Goal: Information Seeking & Learning: Learn about a topic

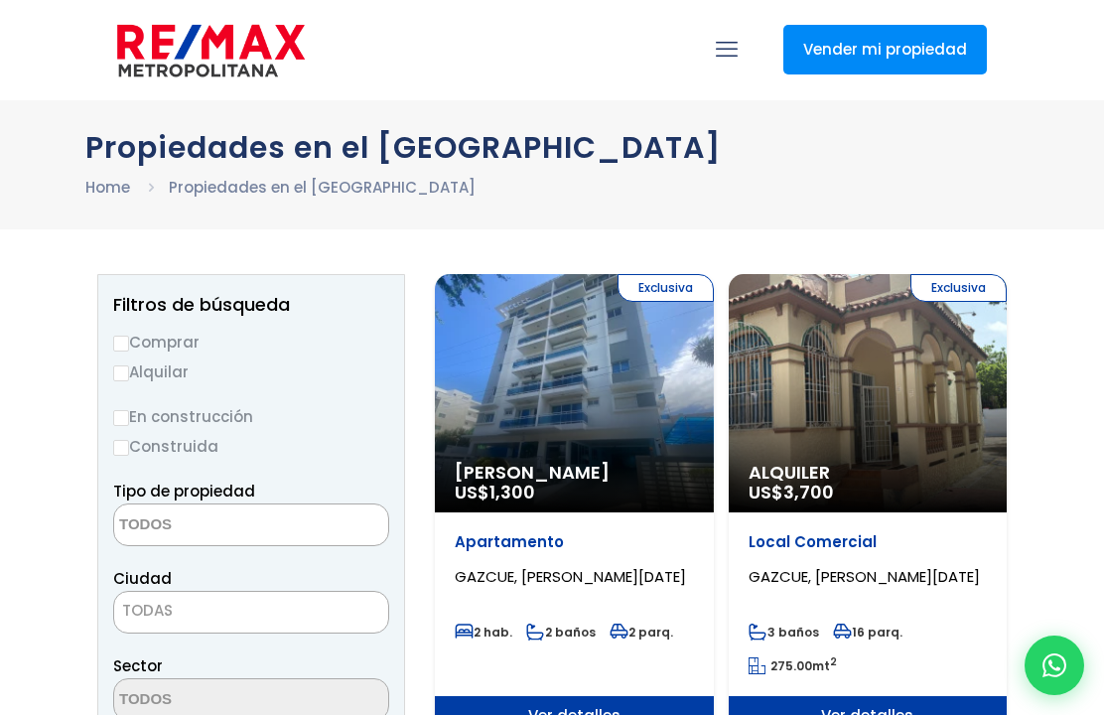
select select
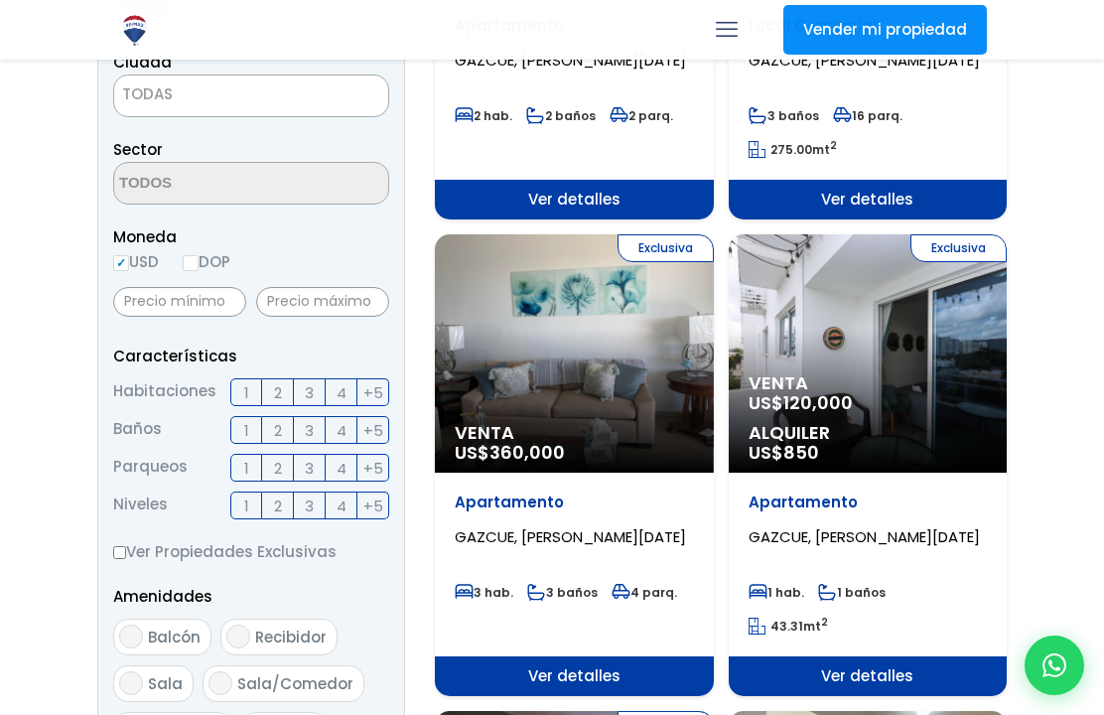
click at [714, 180] on div "Apartamento GAZCUE, SANTO DOMINGO DE GUZMÁN 1 hab. 1 baños 43.31 mt 2" at bounding box center [574, 88] width 279 height 184
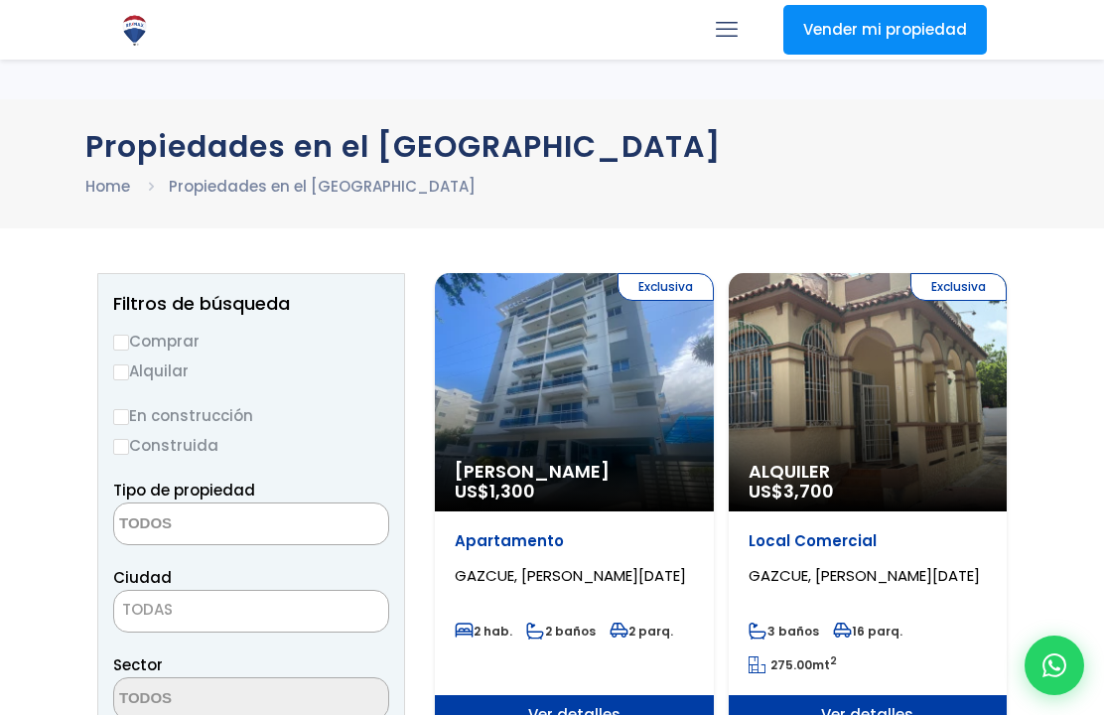
select select
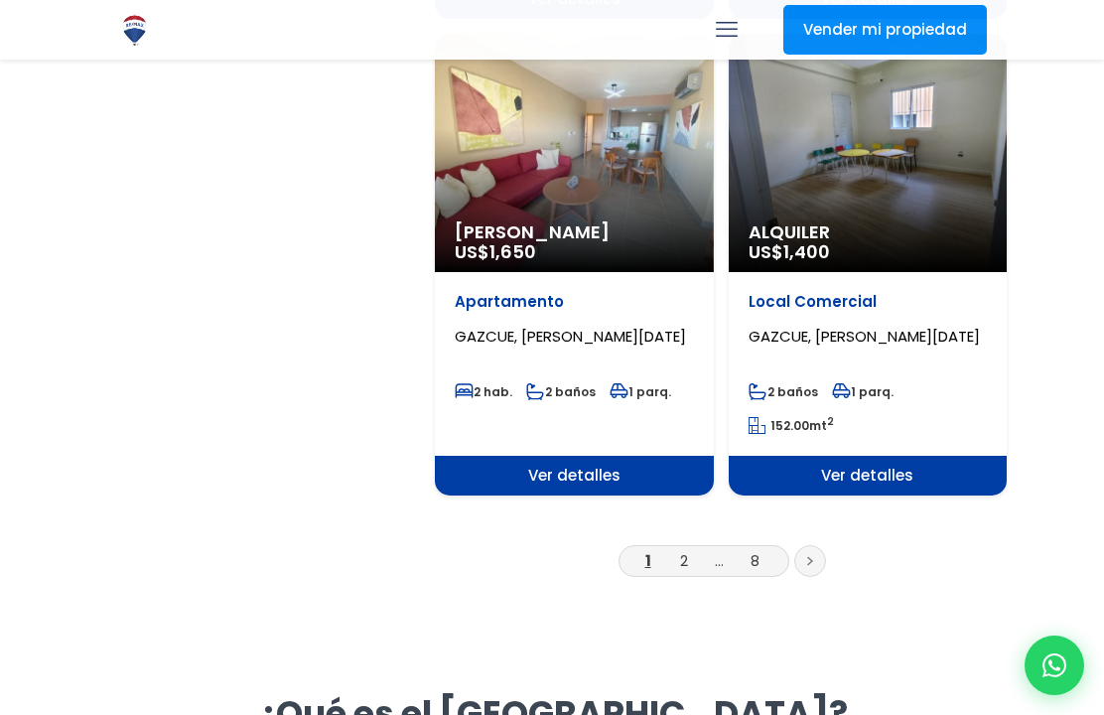
scroll to position [3454, 0]
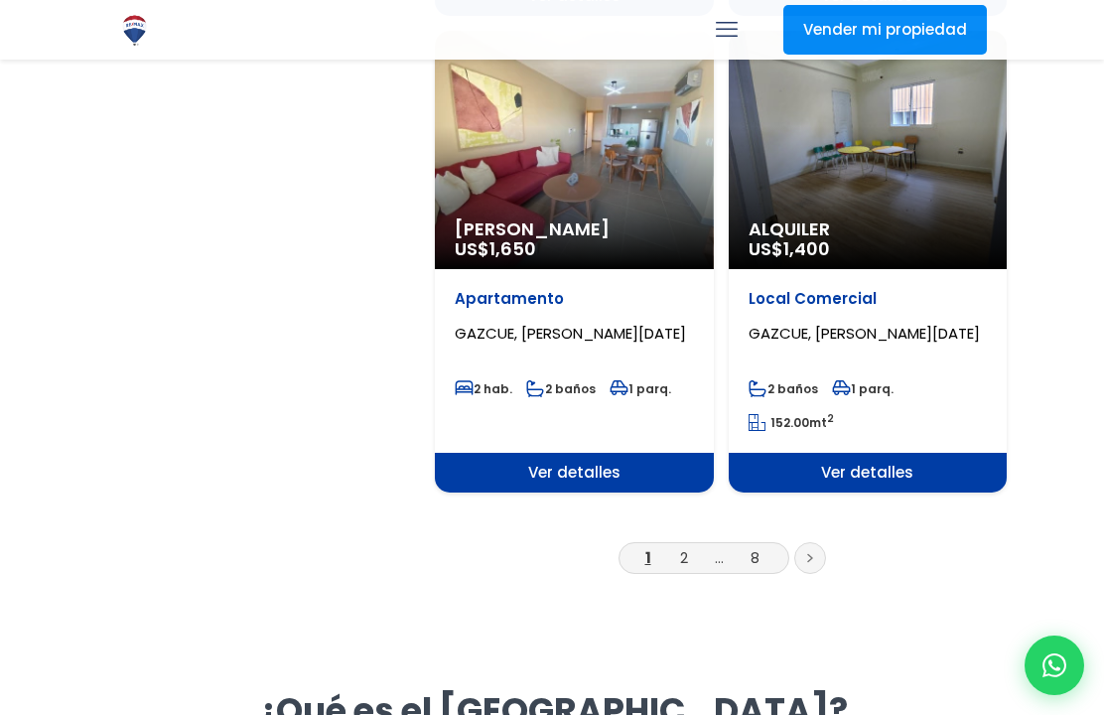
click at [823, 542] on link at bounding box center [810, 558] width 32 height 32
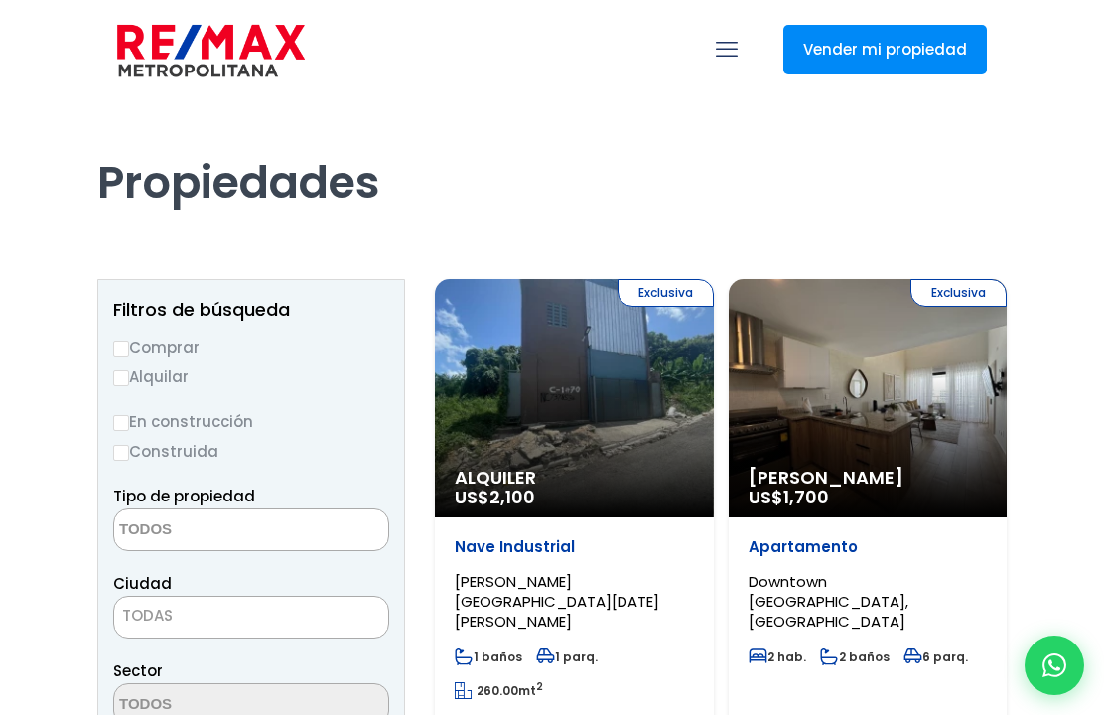
select select
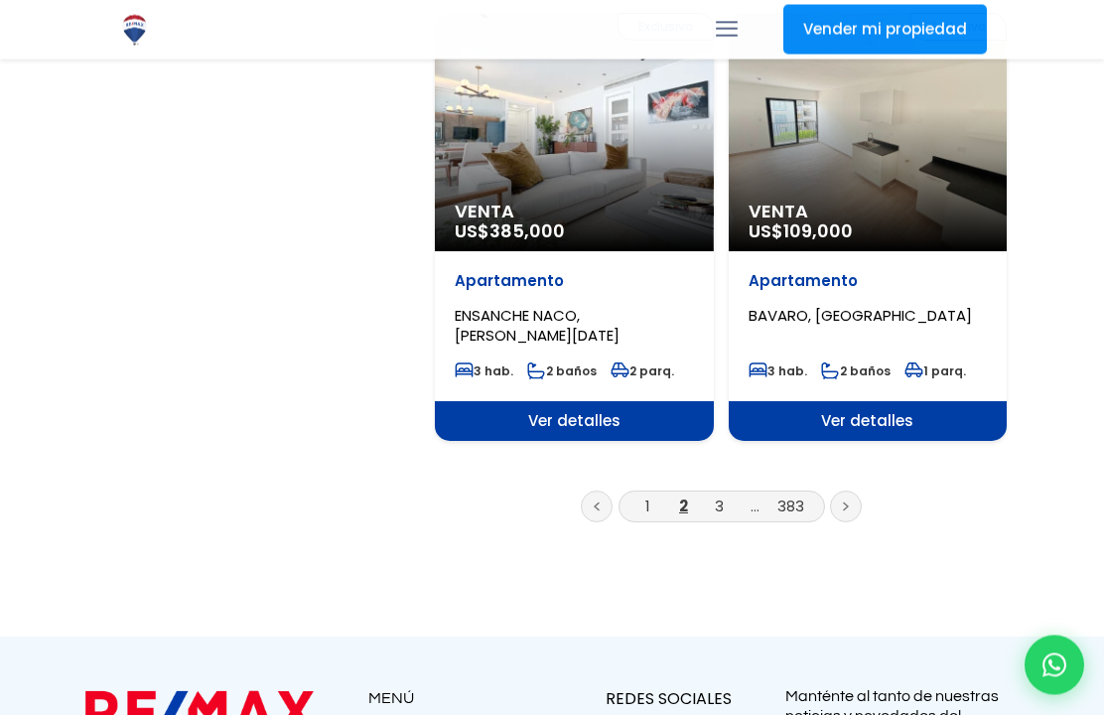
scroll to position [3562, 0]
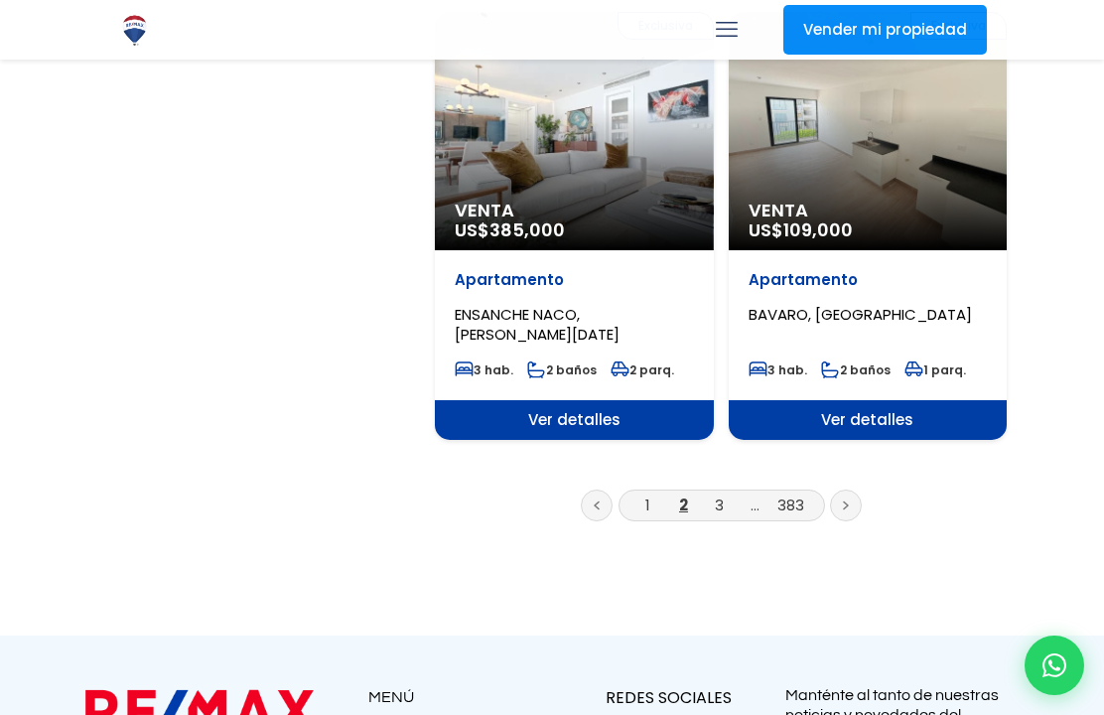
click at [855, 489] on link at bounding box center [846, 505] width 32 height 32
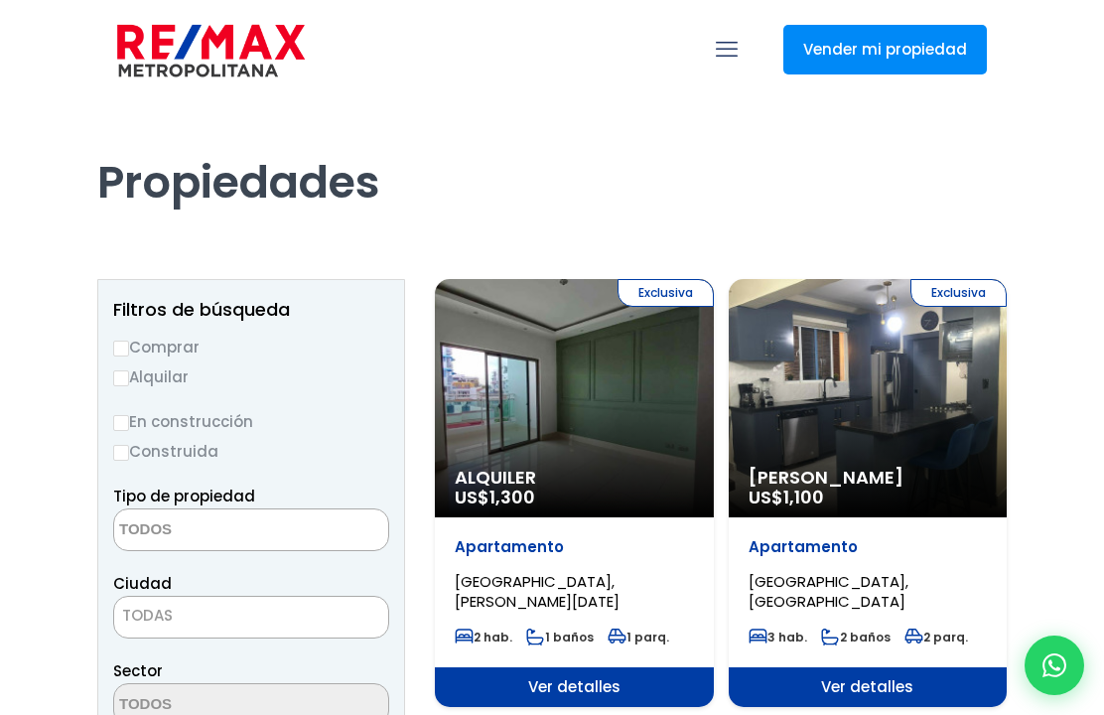
select select
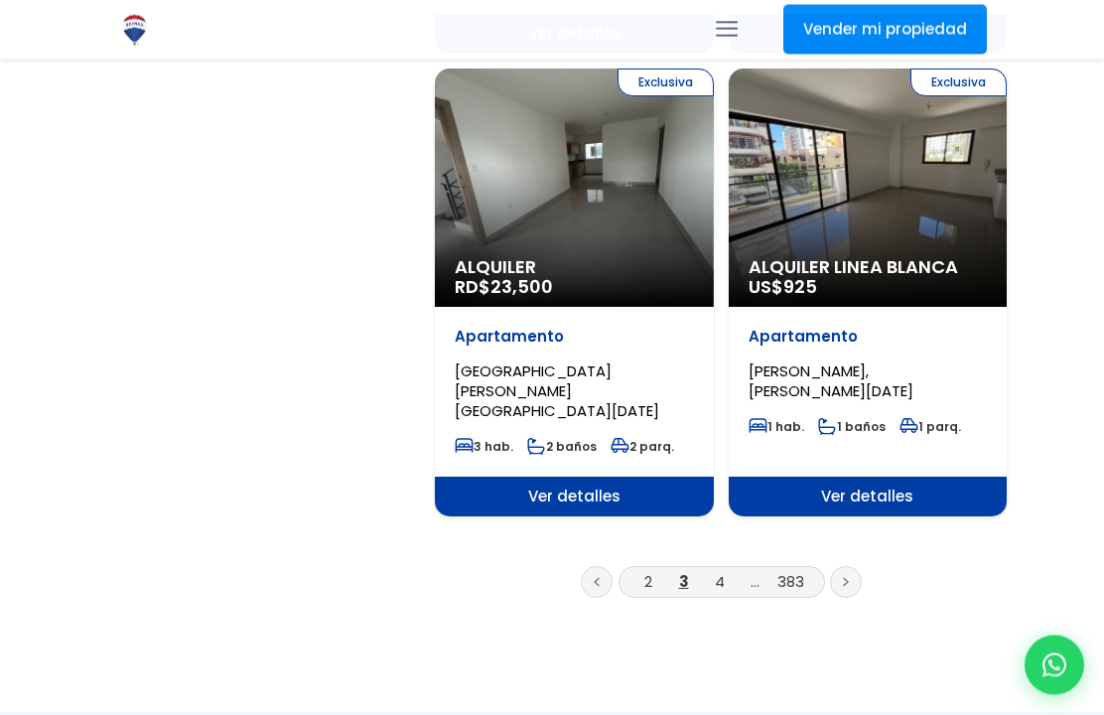
scroll to position [3362, 0]
click at [858, 566] on link at bounding box center [846, 582] width 32 height 32
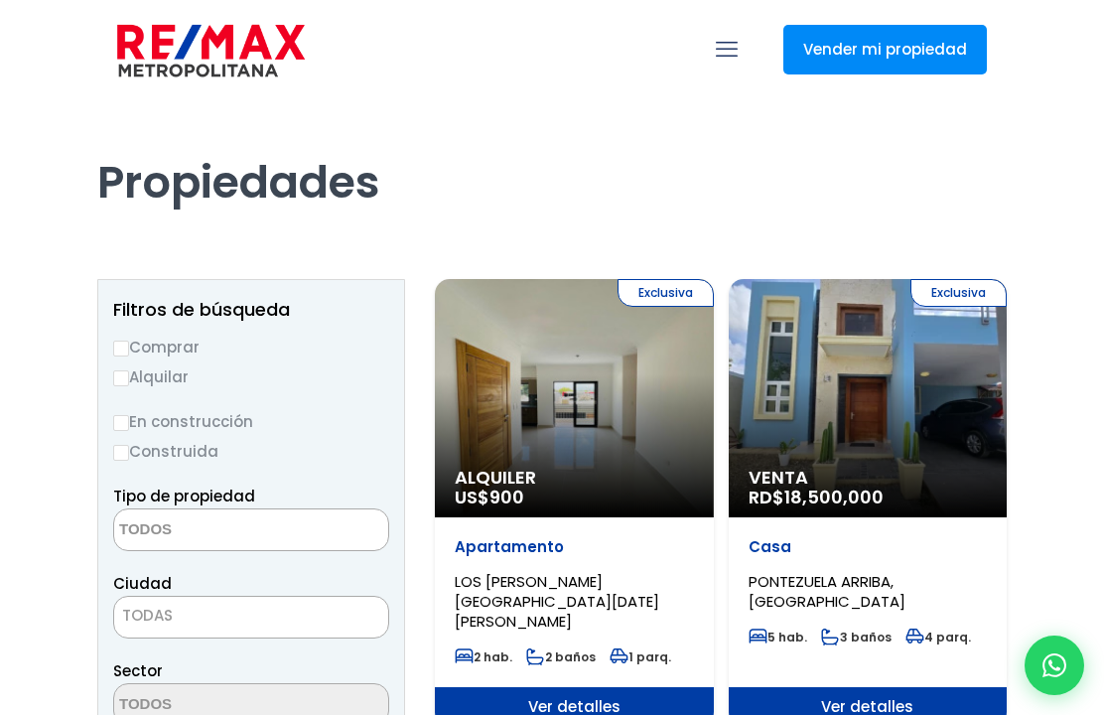
select select
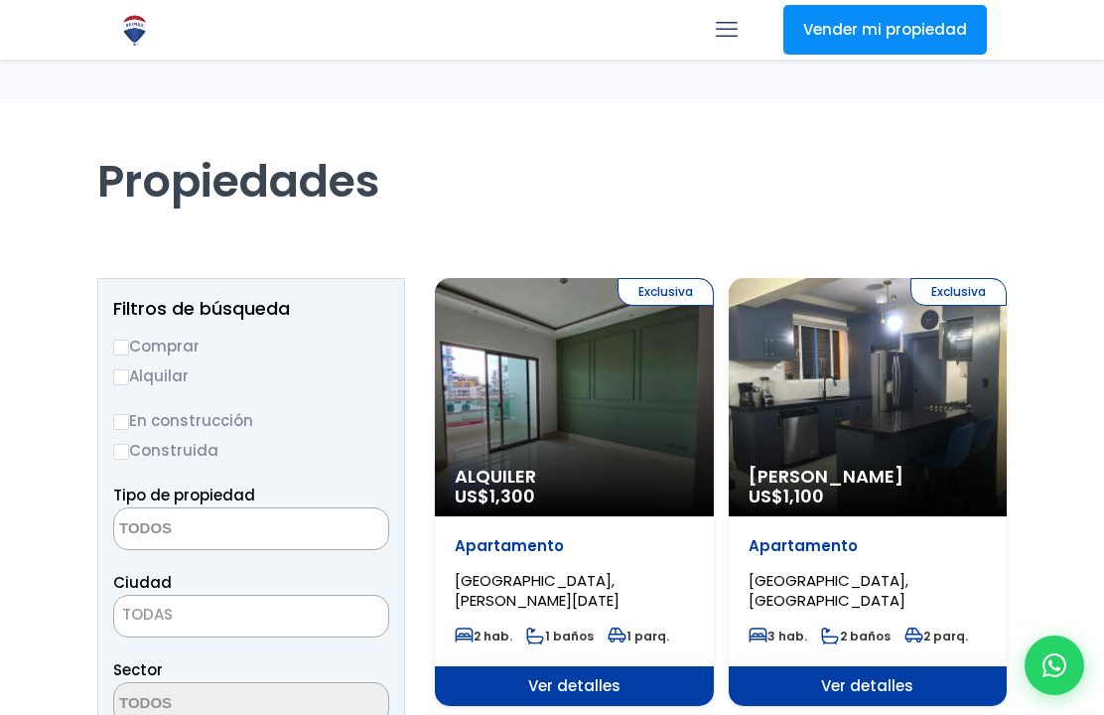
select select
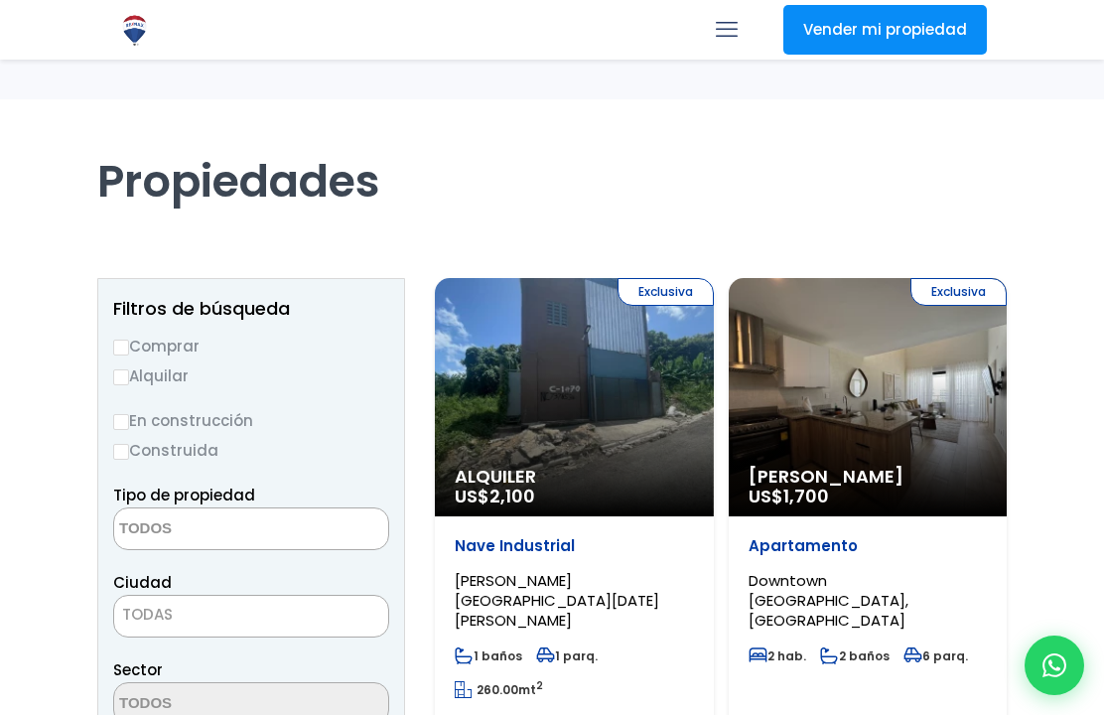
select select
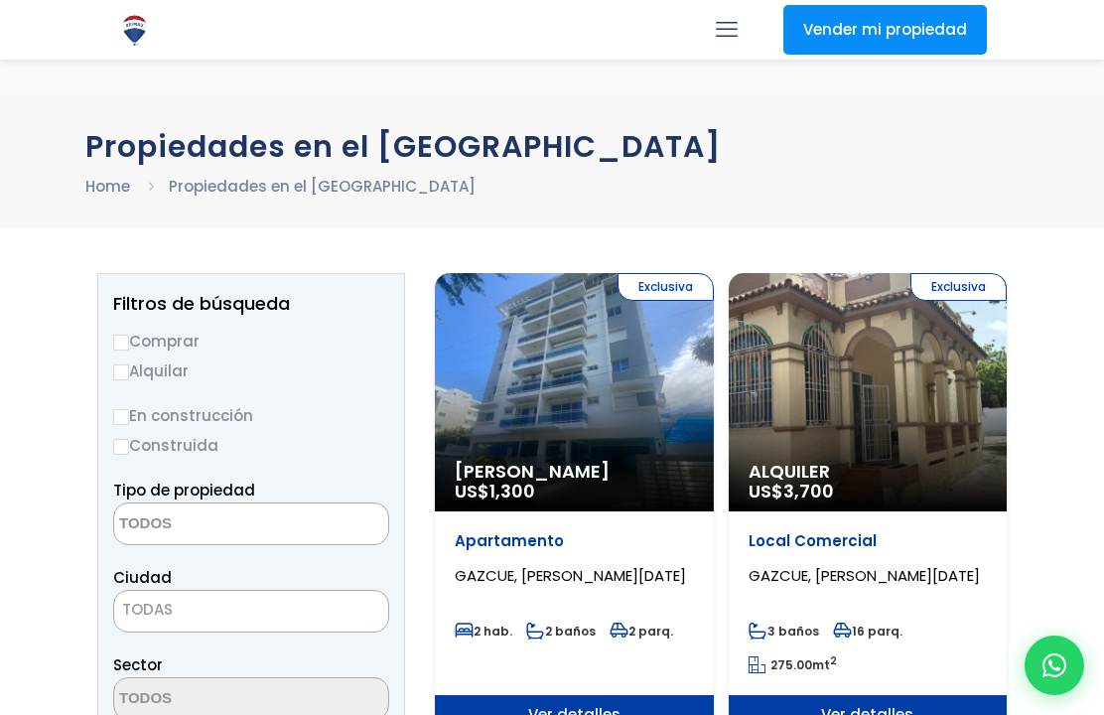
select select
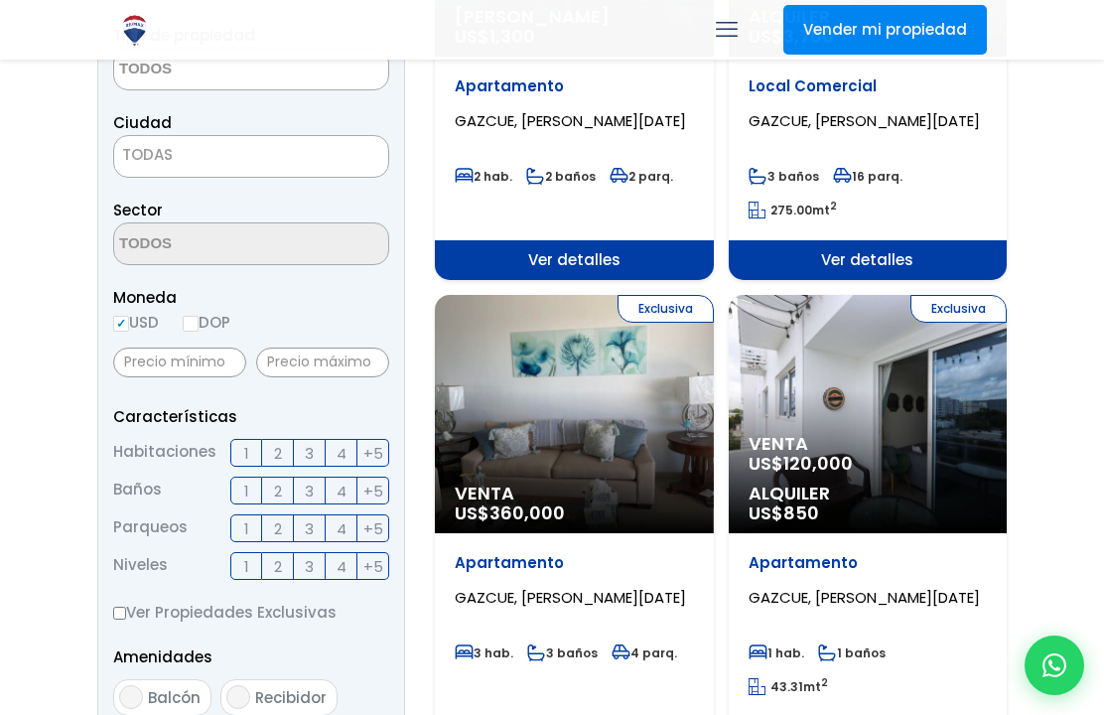
scroll to position [454, 0]
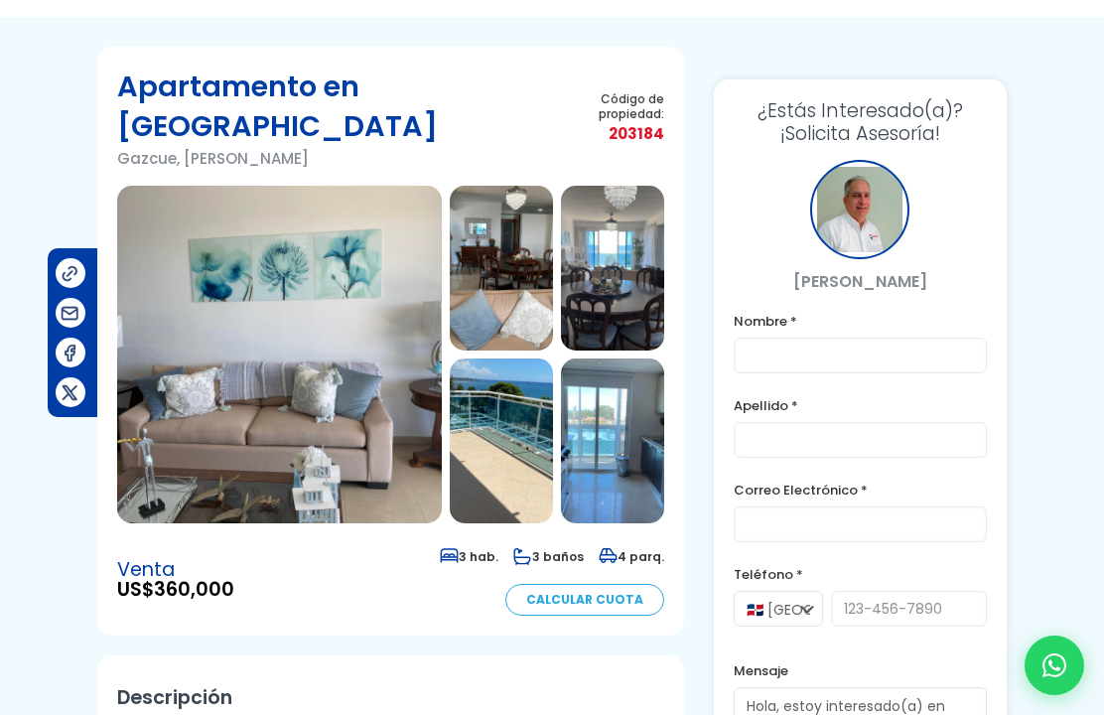
scroll to position [85, 0]
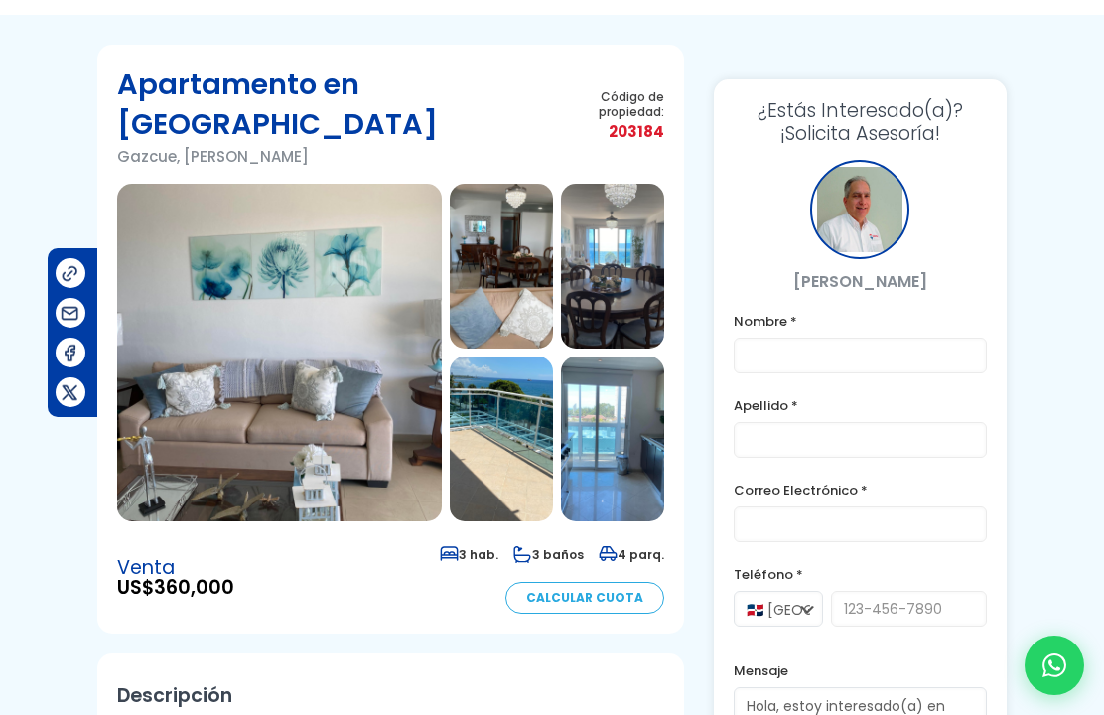
click at [517, 245] on img at bounding box center [501, 266] width 103 height 165
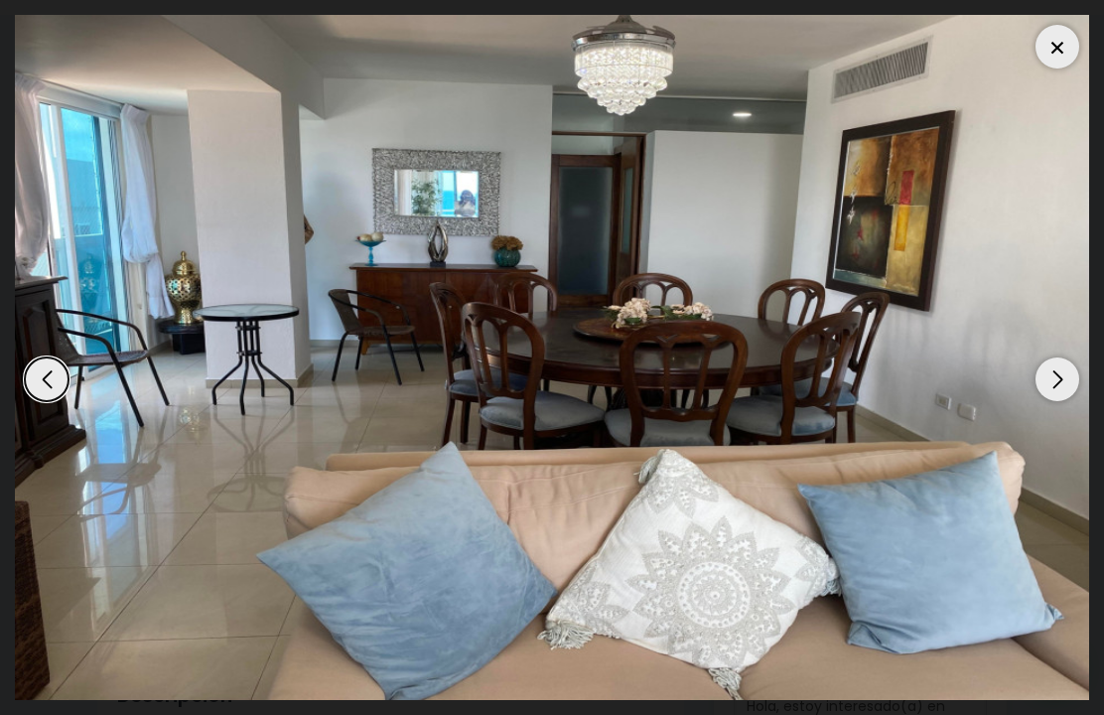
click at [1069, 401] on div "Next slide" at bounding box center [1057, 379] width 44 height 44
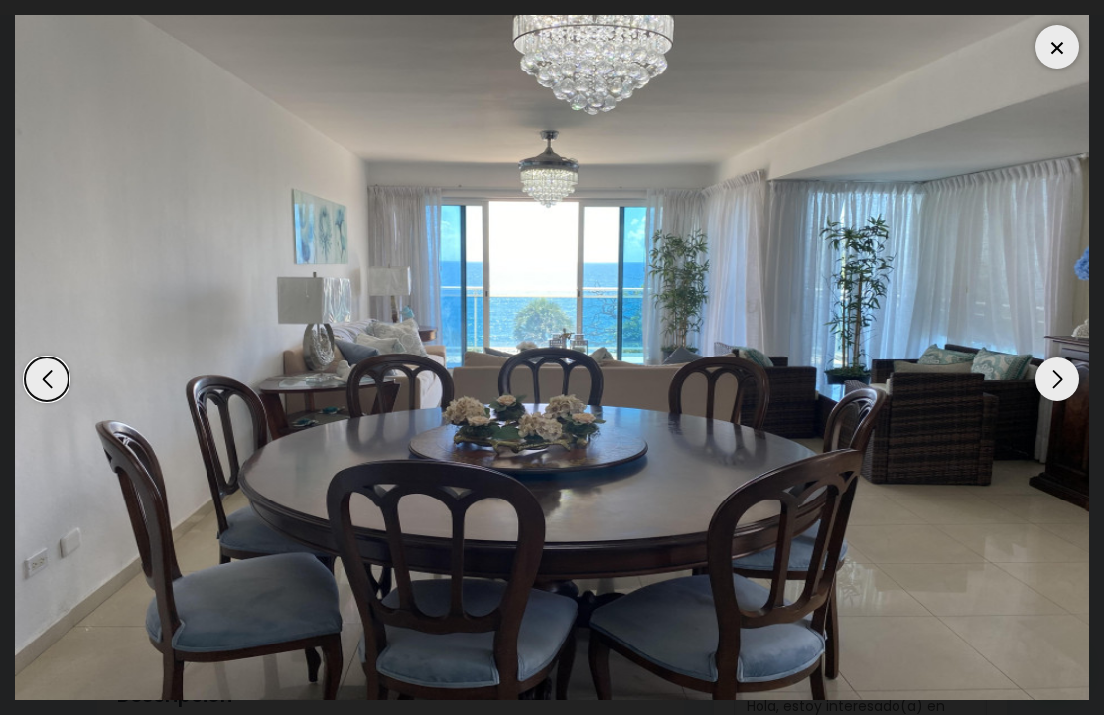
click at [1064, 401] on div "Next slide" at bounding box center [1057, 379] width 44 height 44
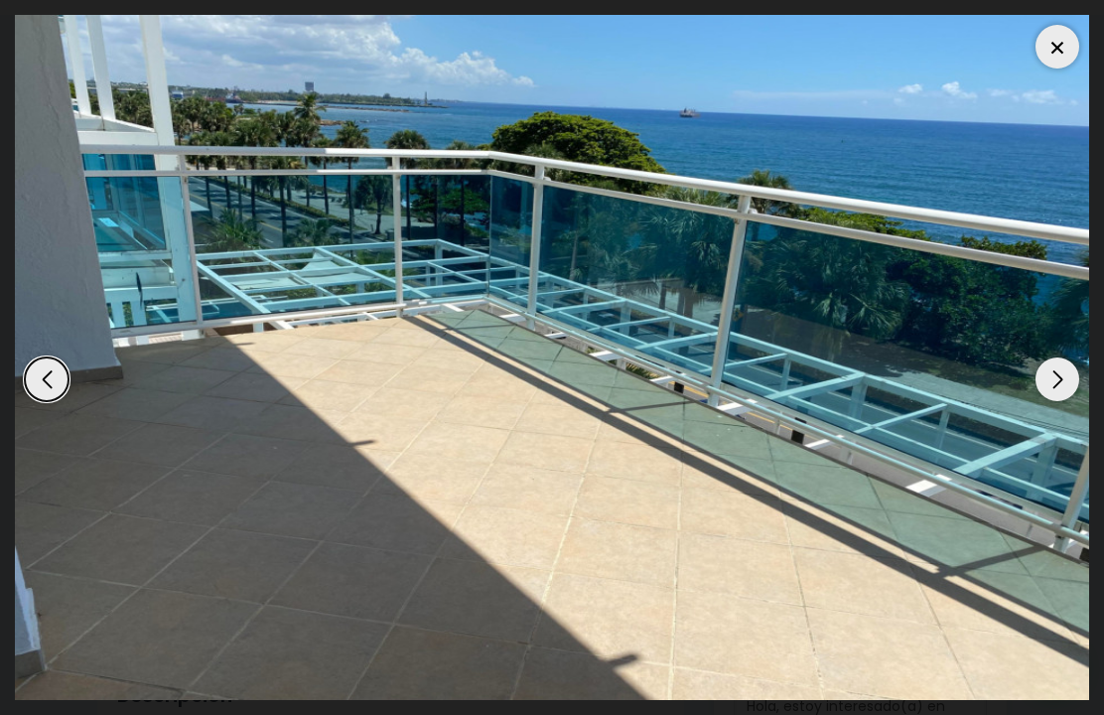
click at [1063, 401] on div "Next slide" at bounding box center [1057, 379] width 44 height 44
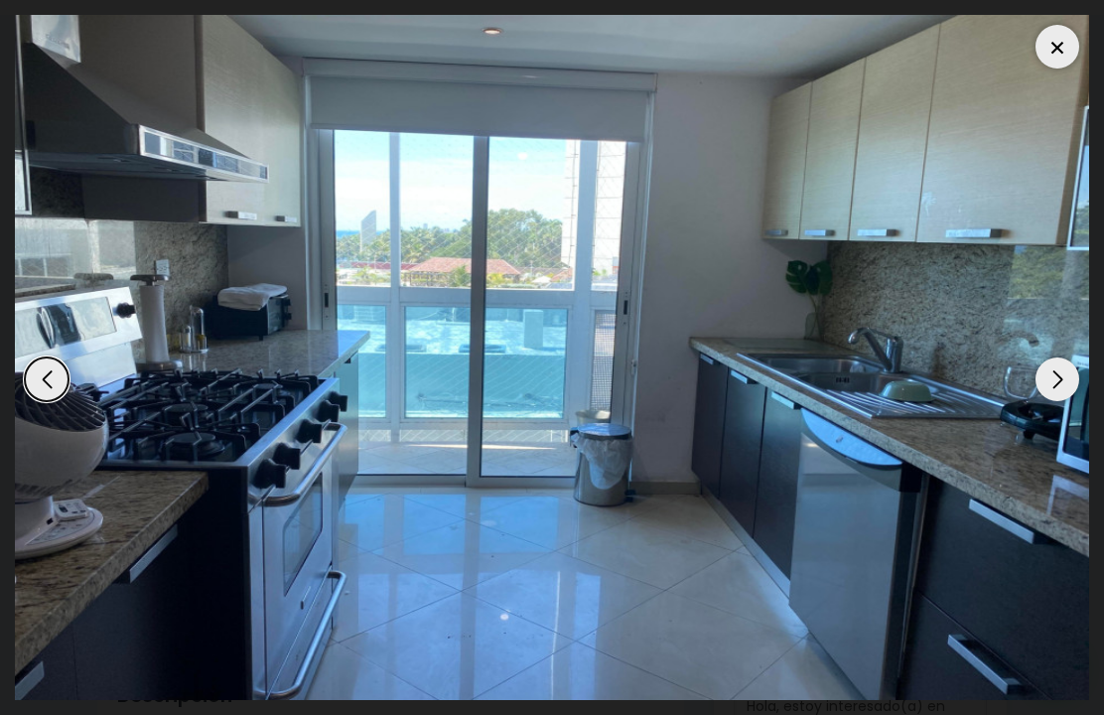
click at [1067, 401] on div "Next slide" at bounding box center [1057, 379] width 44 height 44
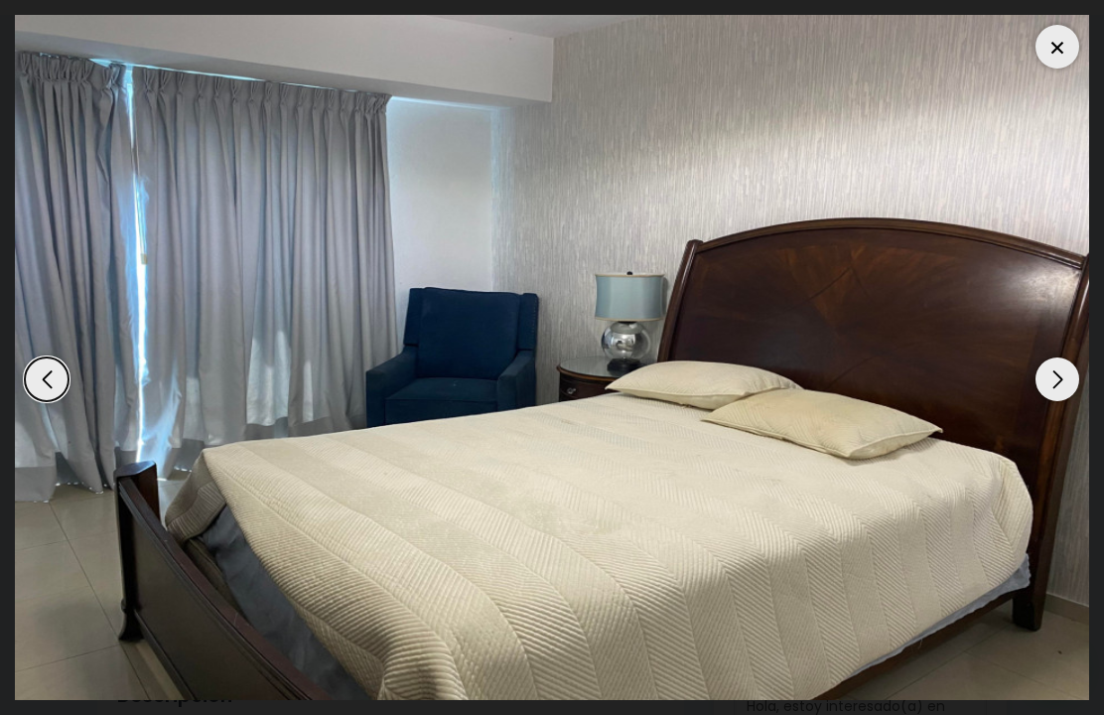
click at [1062, 401] on div "Next slide" at bounding box center [1057, 379] width 44 height 44
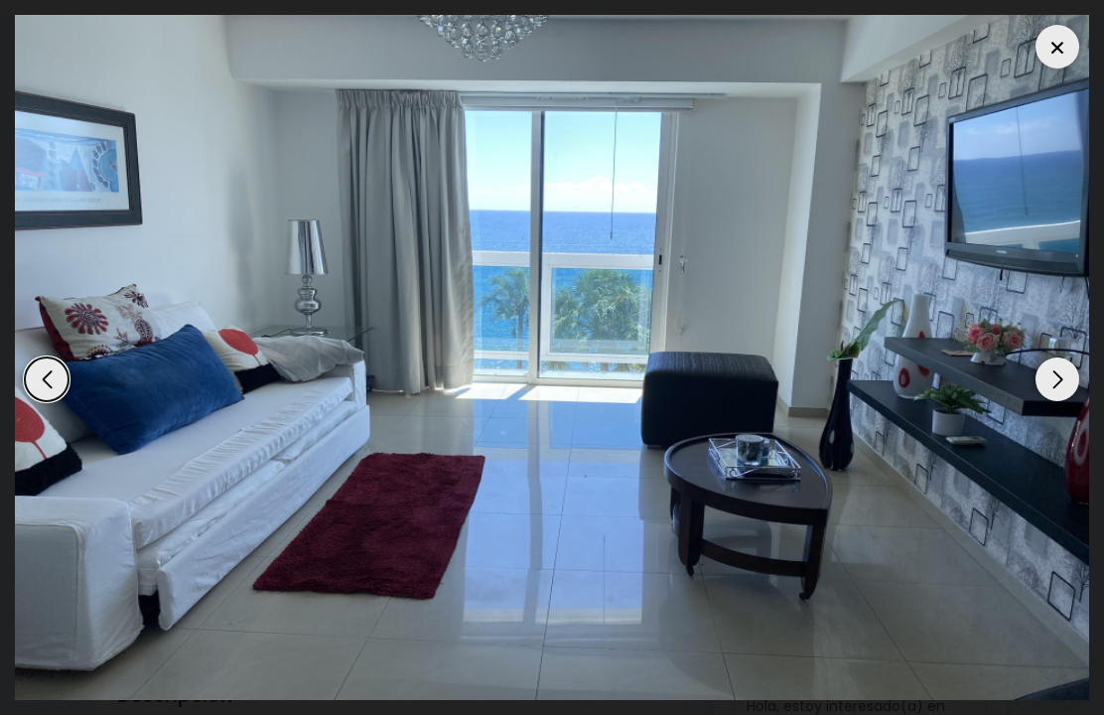
click at [1067, 401] on div "Next slide" at bounding box center [1057, 379] width 44 height 44
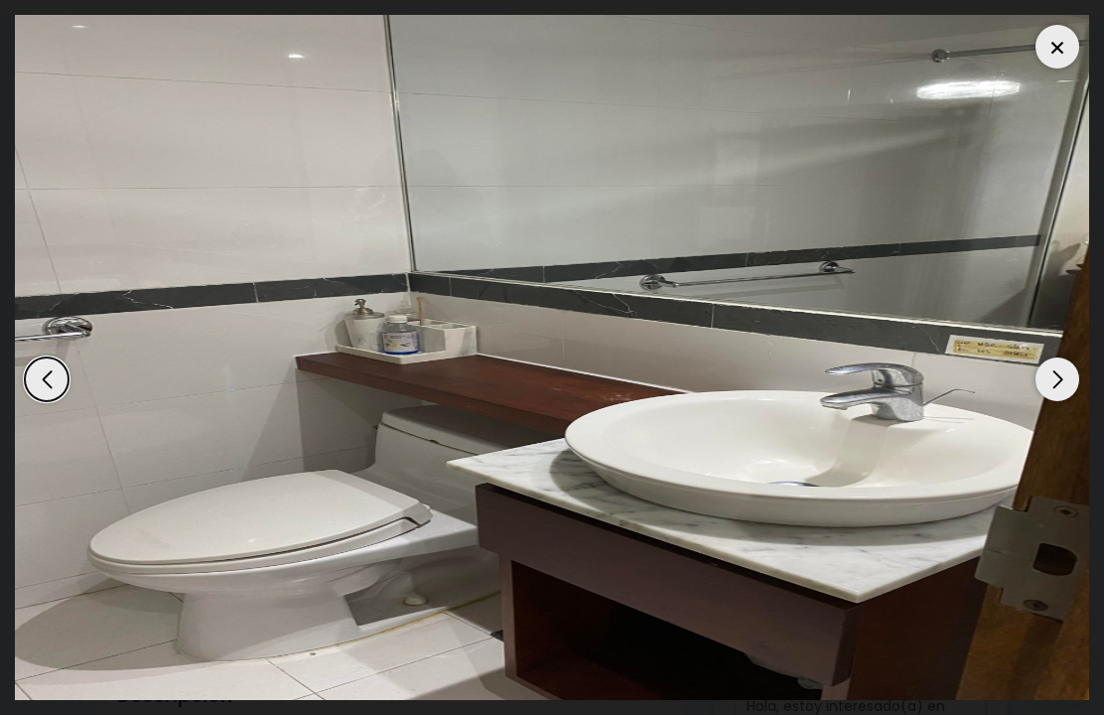
click at [1066, 401] on div "Next slide" at bounding box center [1057, 379] width 44 height 44
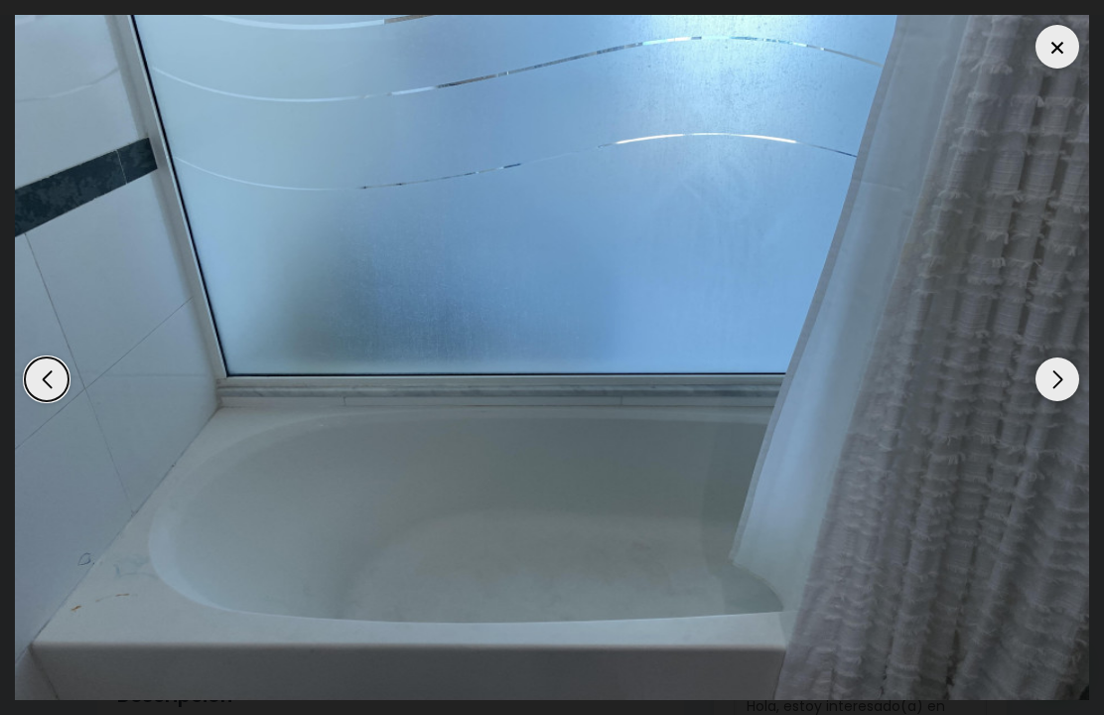
click at [1064, 401] on div "Next slide" at bounding box center [1057, 379] width 44 height 44
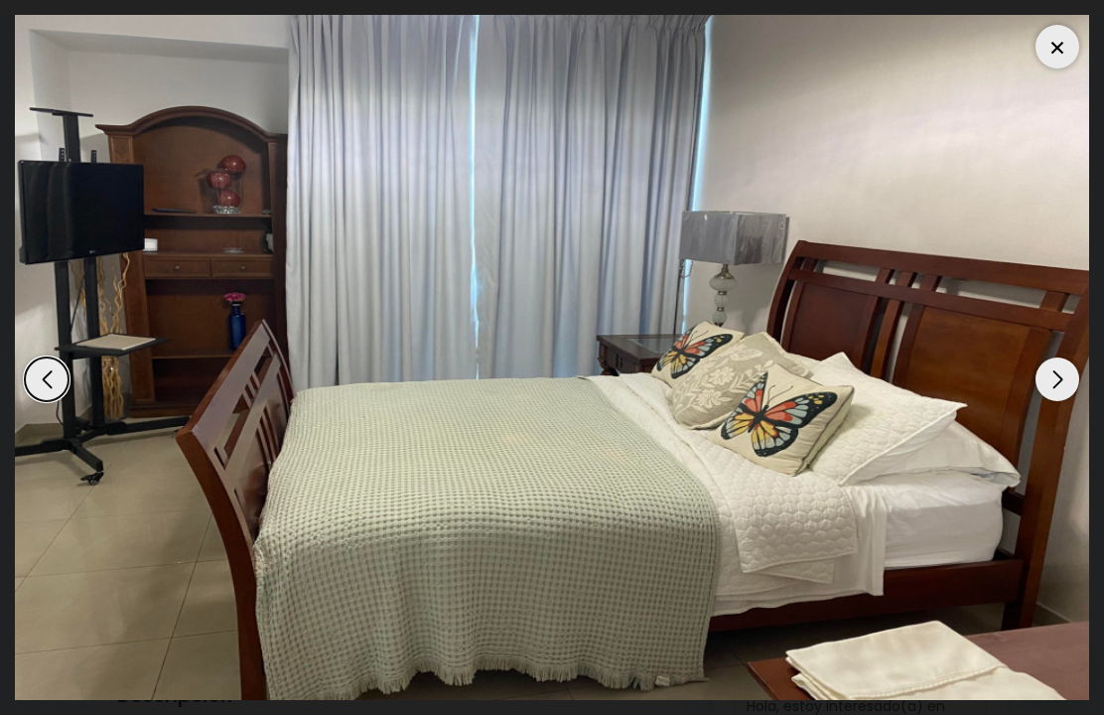
click at [1063, 401] on div "Next slide" at bounding box center [1057, 379] width 44 height 44
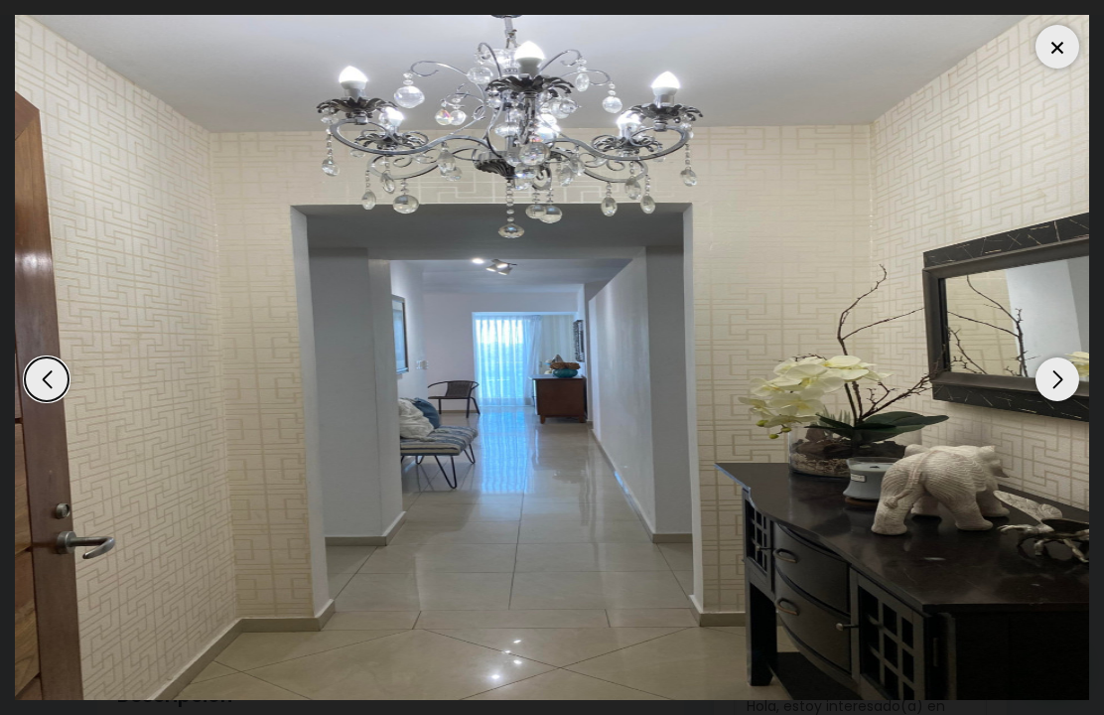
click at [1064, 401] on div "Next slide" at bounding box center [1057, 379] width 44 height 44
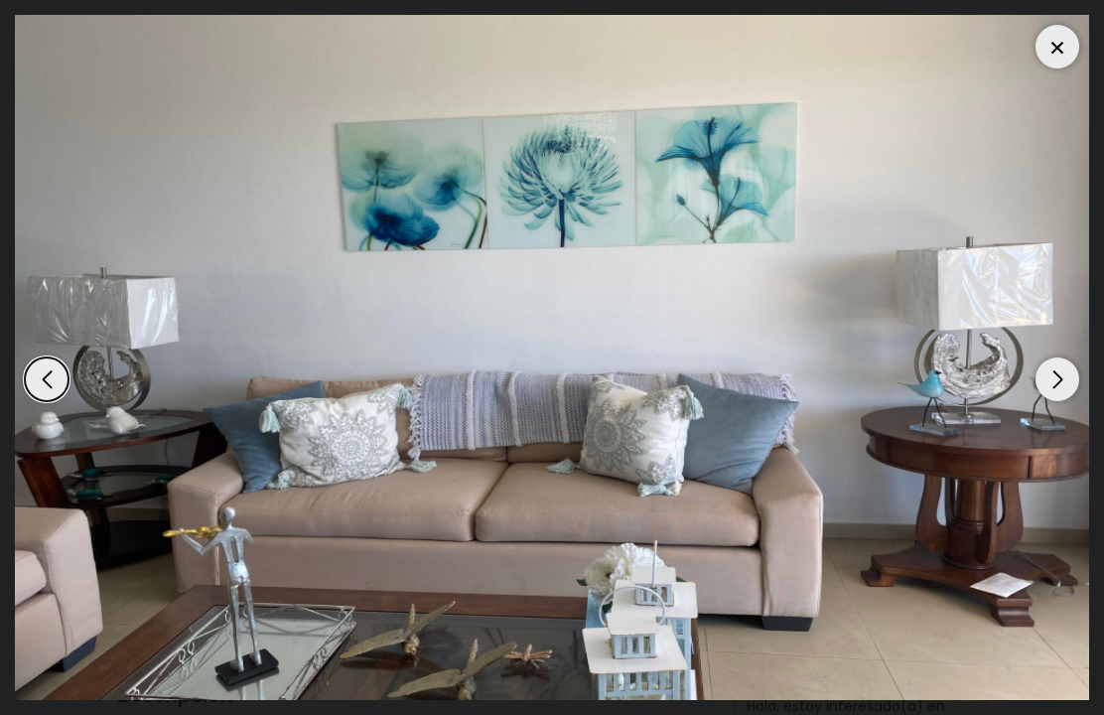
click at [1069, 401] on div "Next slide" at bounding box center [1057, 379] width 44 height 44
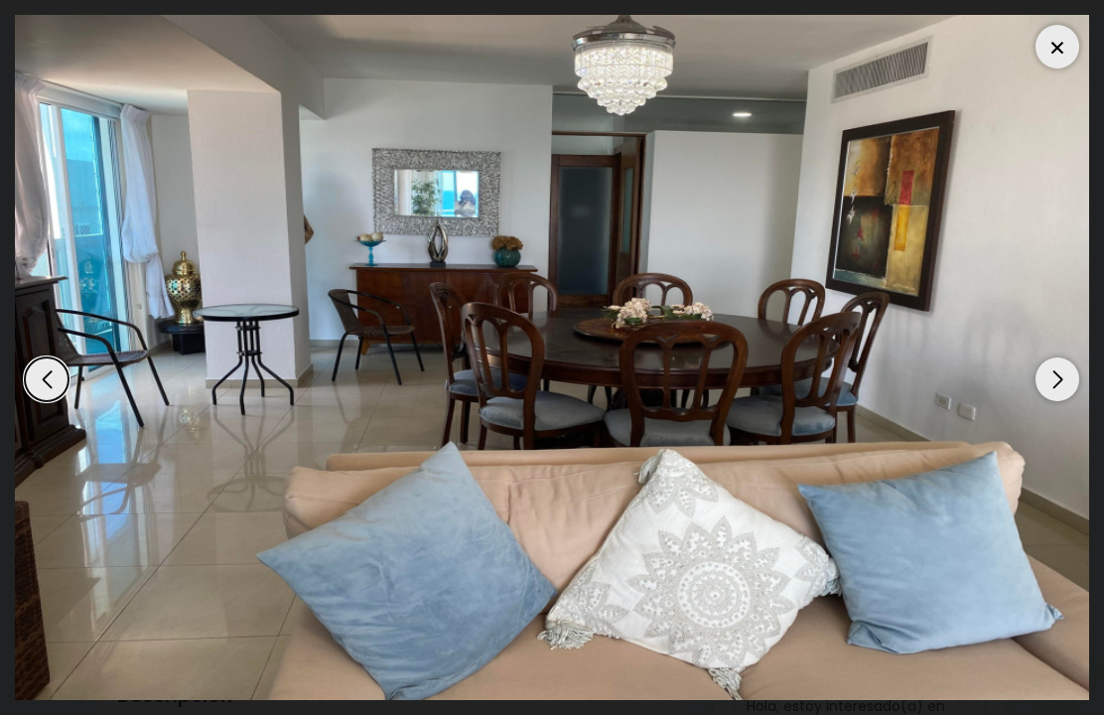
click at [1072, 401] on div "Next slide" at bounding box center [1057, 379] width 44 height 44
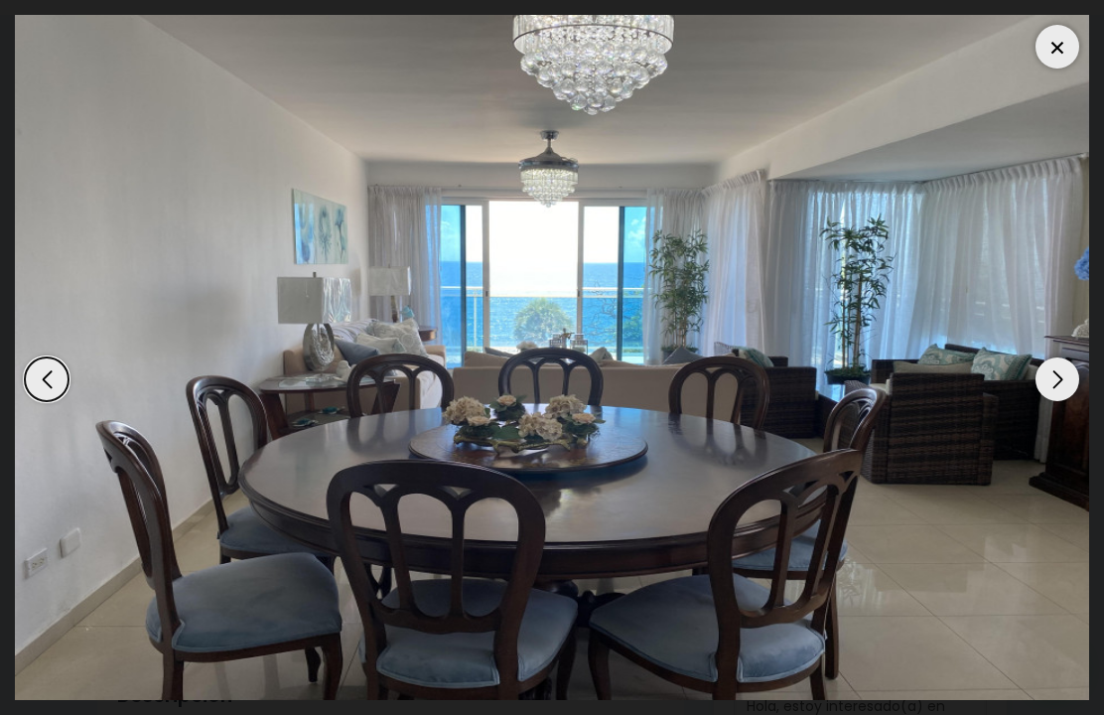
click at [1065, 401] on div "Next slide" at bounding box center [1057, 379] width 44 height 44
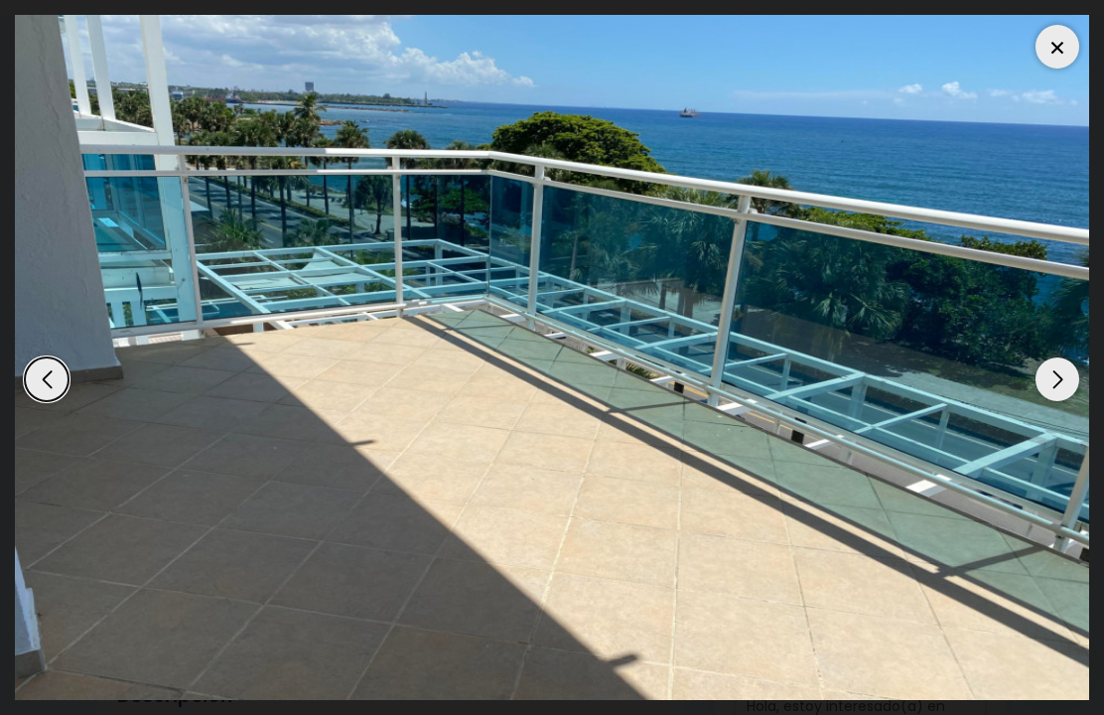
click at [1049, 401] on div "Next slide" at bounding box center [1057, 379] width 44 height 44
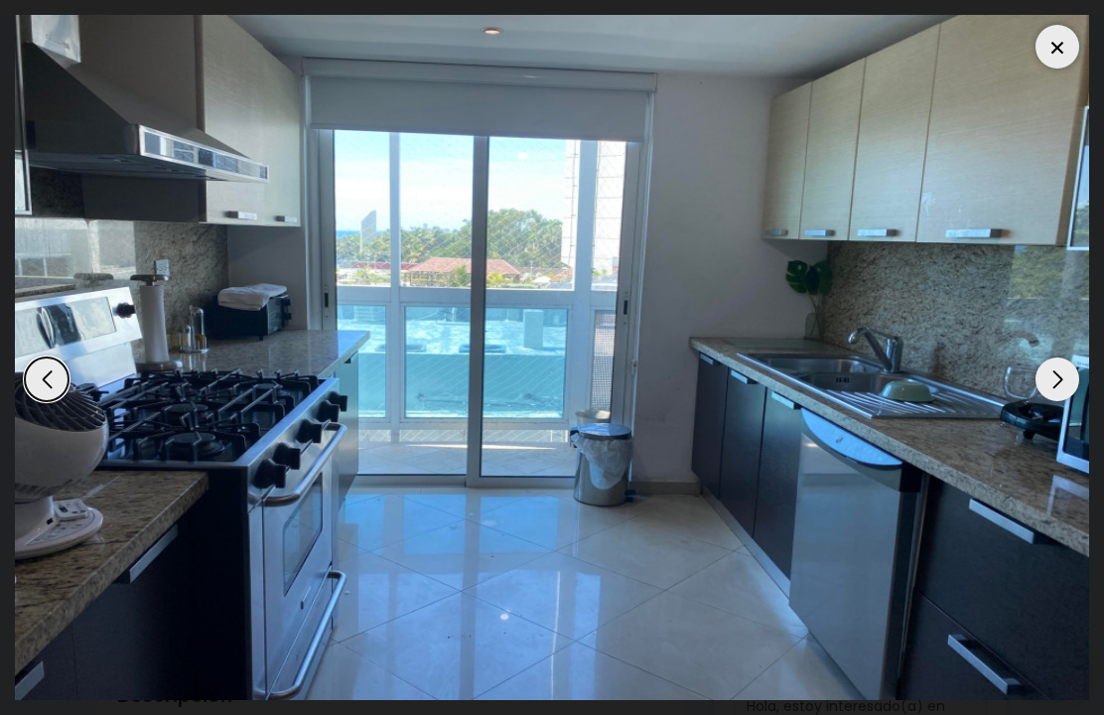
click at [1061, 401] on div "Next slide" at bounding box center [1057, 379] width 44 height 44
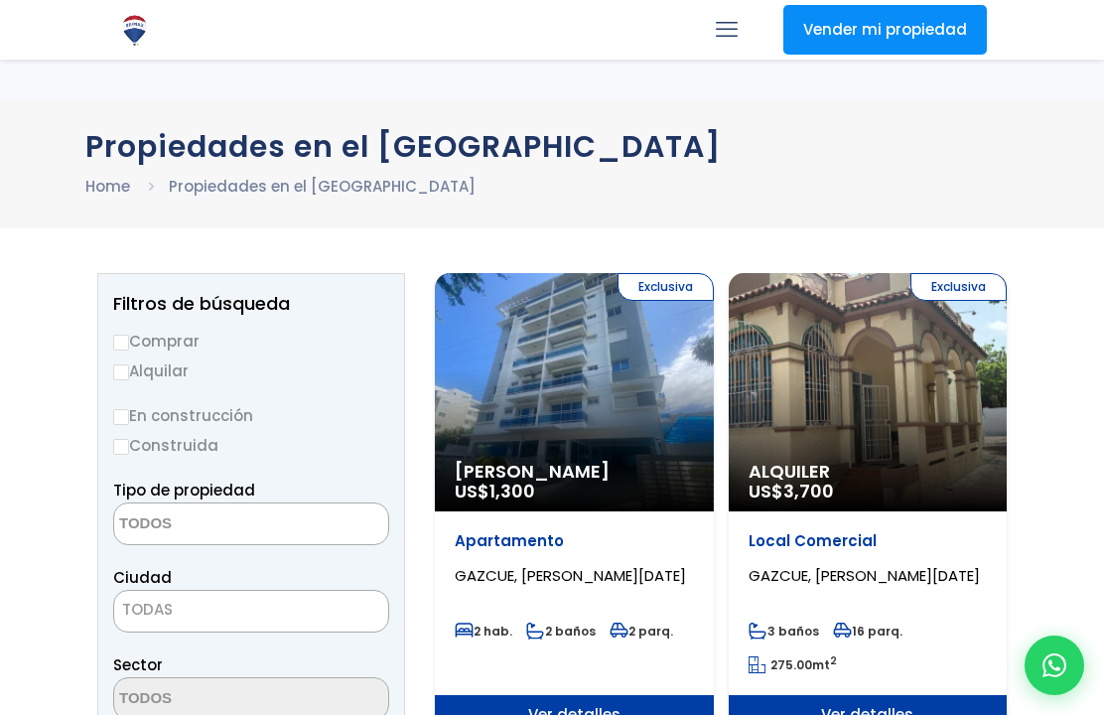
select select
